Goal: Transaction & Acquisition: Purchase product/service

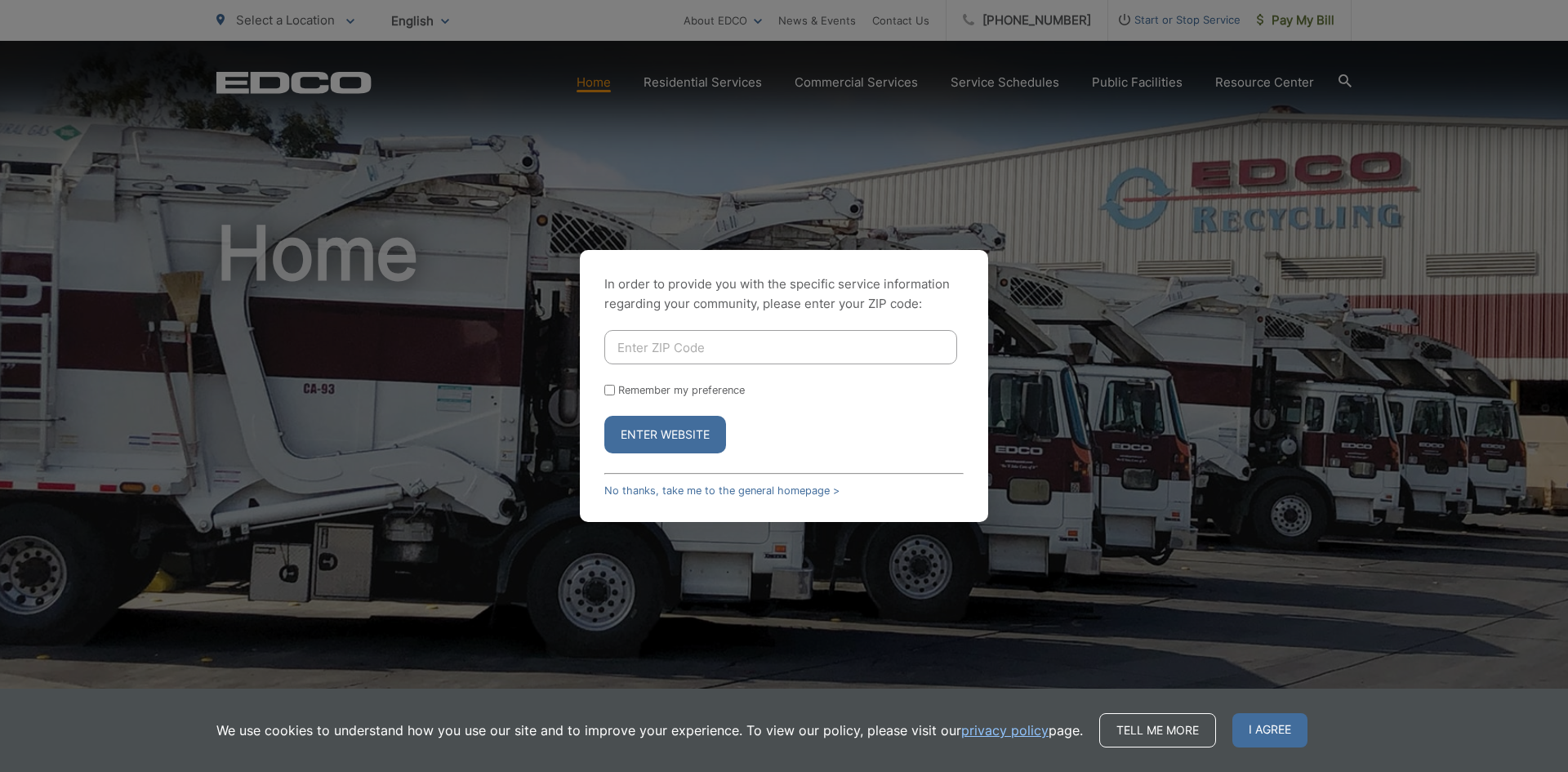
click at [735, 345] on input "Enter ZIP Code" at bounding box center [781, 347] width 353 height 35
type input "92078"
click at [673, 436] on button "Enter Website" at bounding box center [665, 435] width 121 height 37
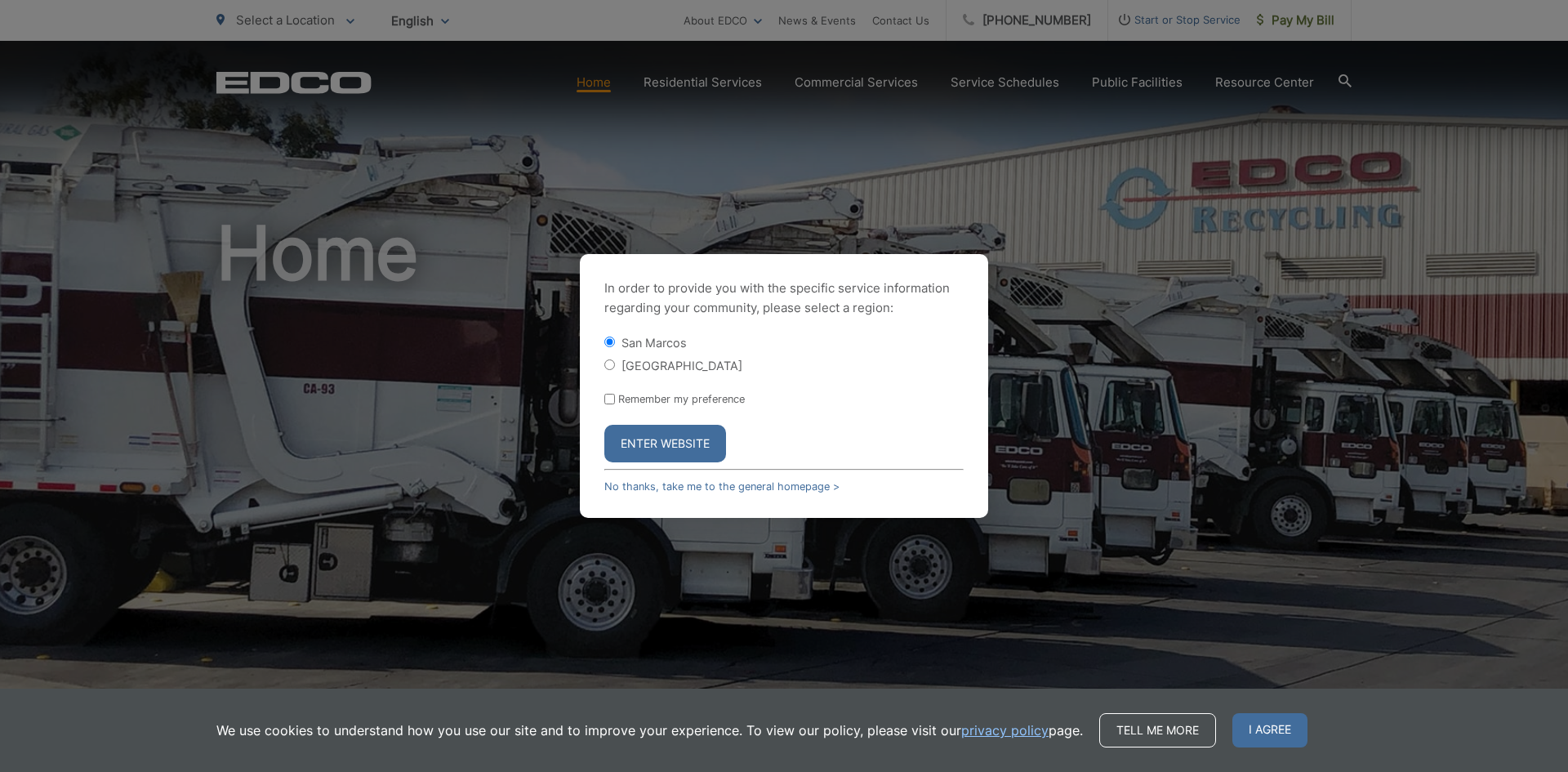
click at [611, 366] on input "[GEOGRAPHIC_DATA]" at bounding box center [609, 365] width 10 height 10
radio input "true"
click at [653, 443] on button "Enter Website" at bounding box center [665, 444] width 121 height 37
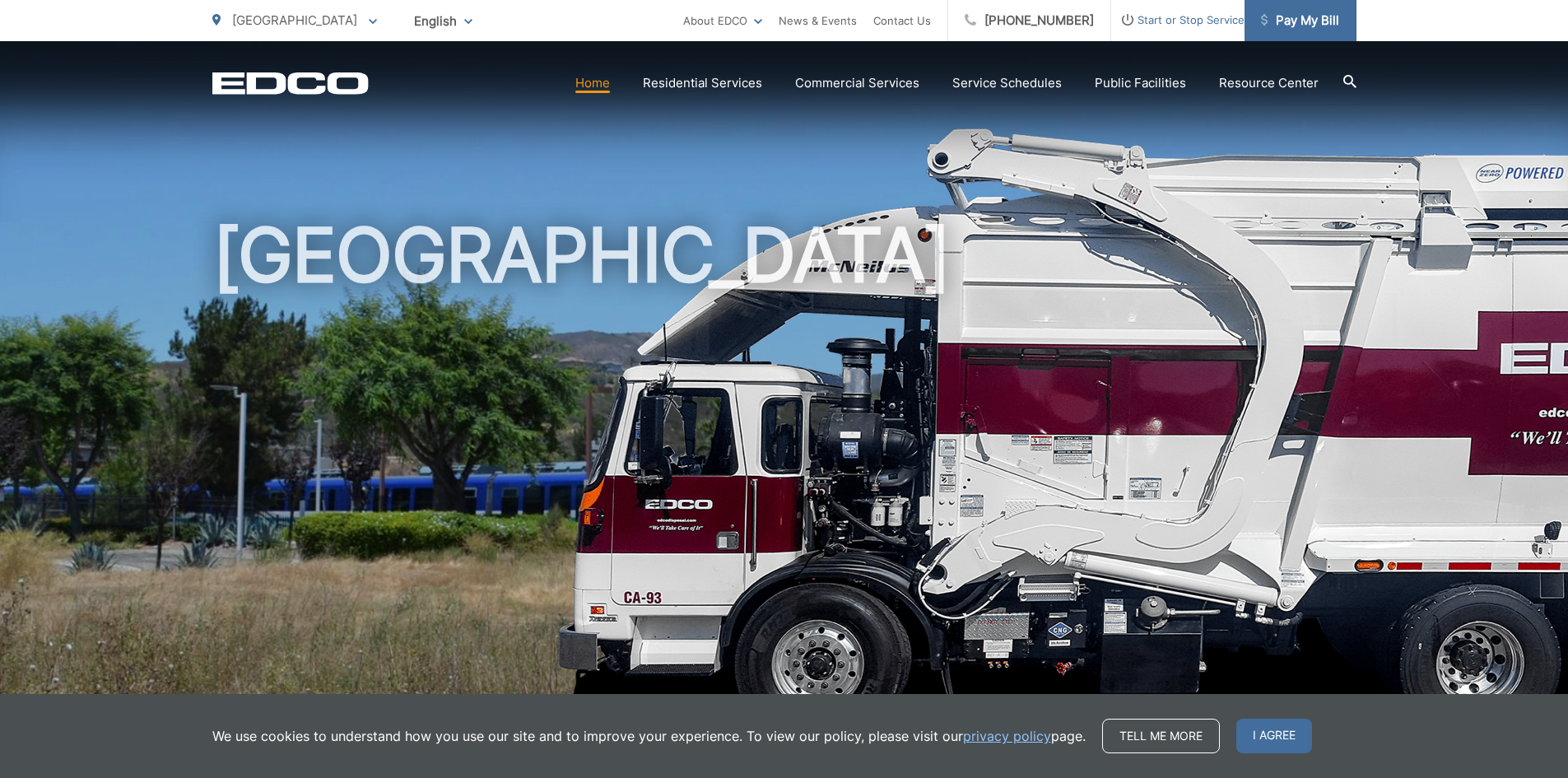
click at [1312, 16] on span "Pay My Bill" at bounding box center [1300, 20] width 78 height 20
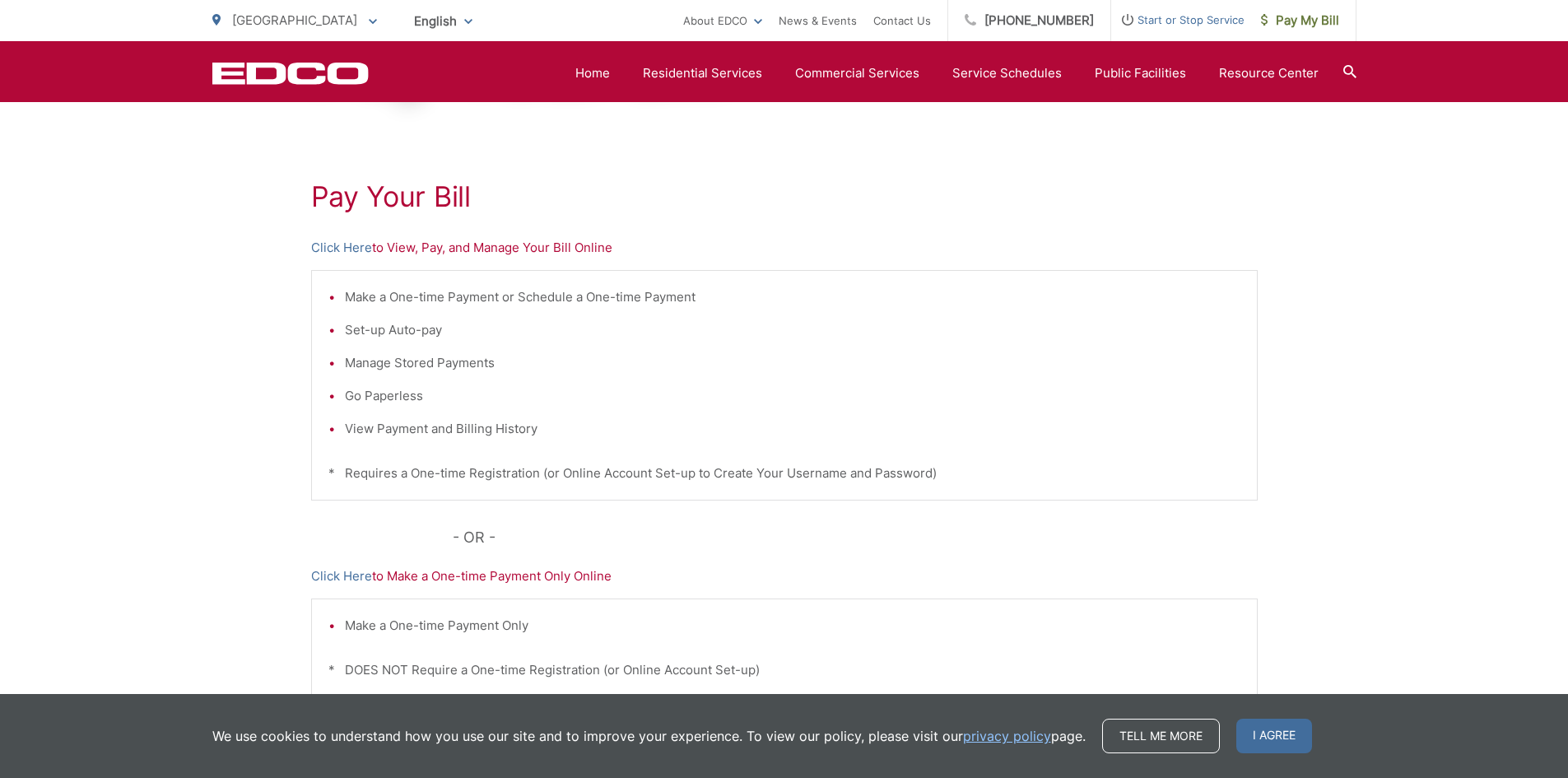
scroll to position [228, 0]
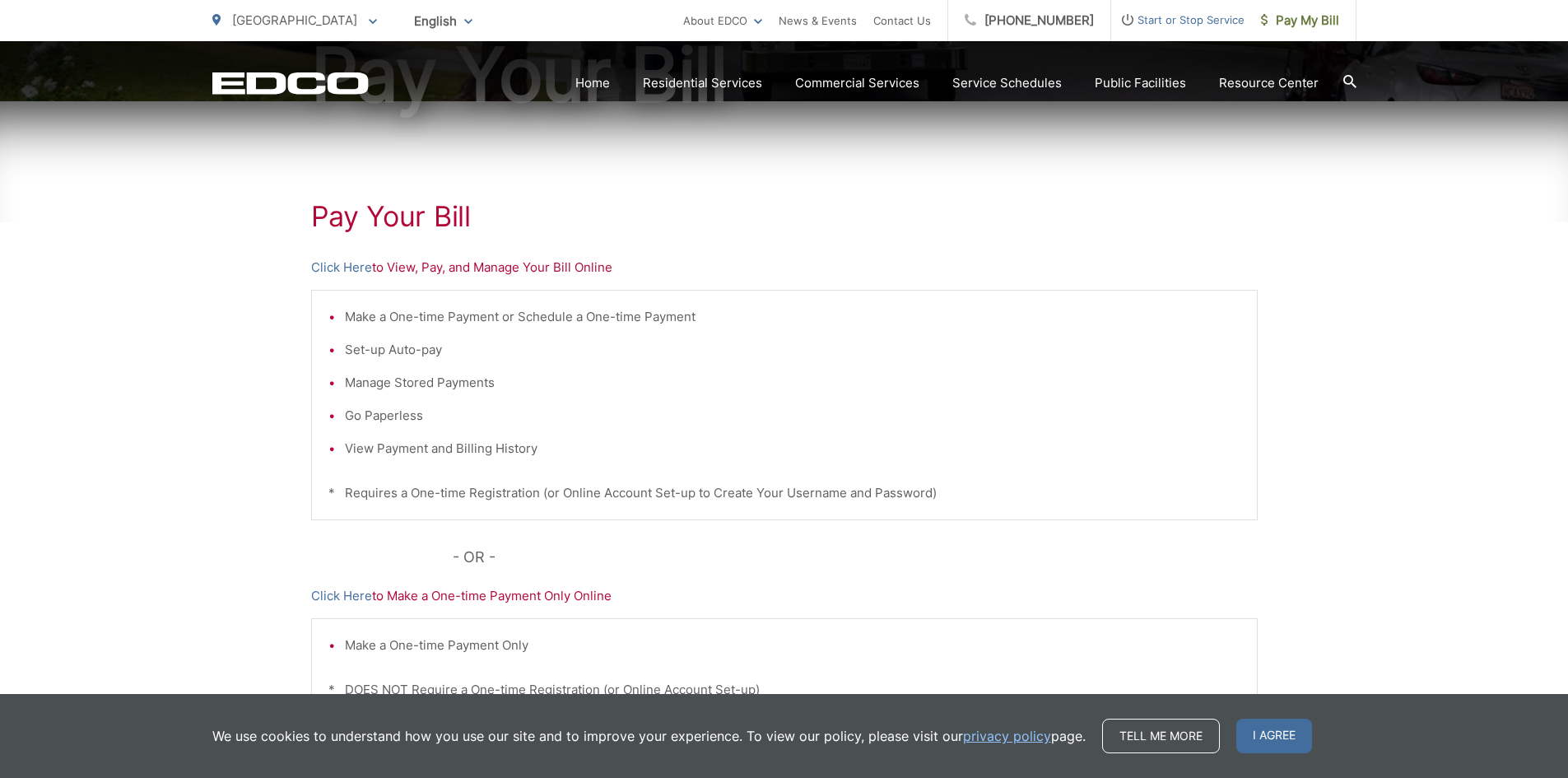
click at [493, 267] on p "Click Here to View, Pay, and Manage Your Bill Online" at bounding box center [784, 267] width 946 height 20
click at [329, 266] on link "Click Here" at bounding box center [341, 267] width 61 height 20
click at [329, 267] on link "Click Here" at bounding box center [341, 267] width 61 height 20
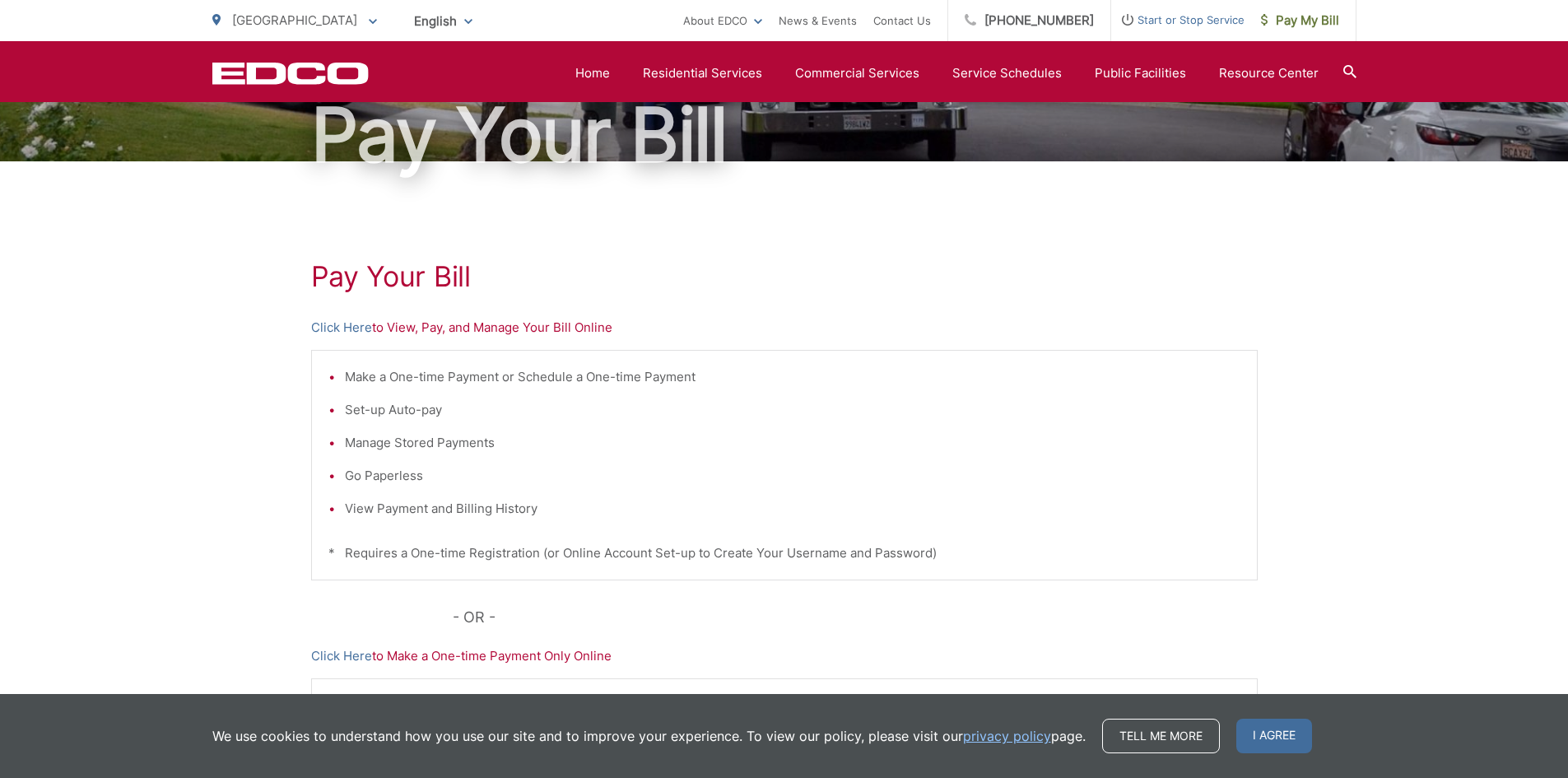
scroll to position [0, 0]
